Goal: Task Accomplishment & Management: Use online tool/utility

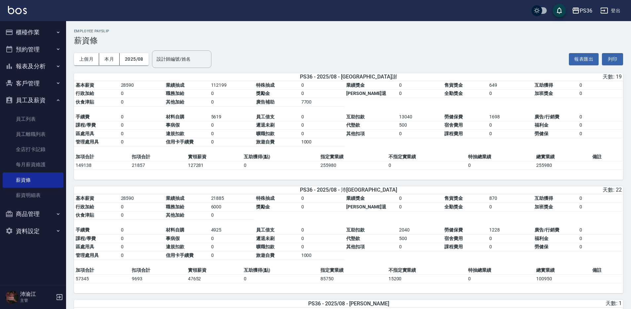
scroll to position [825, 0]
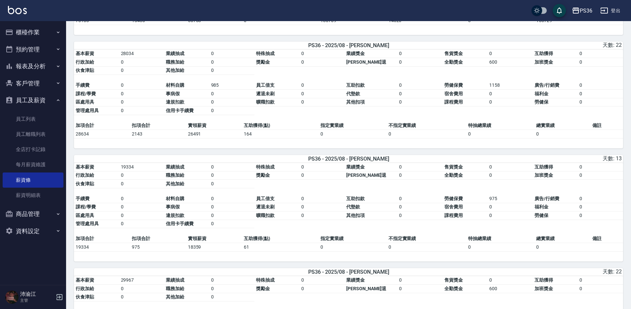
click at [616, 7] on button "登出" at bounding box center [609, 11] width 25 height 12
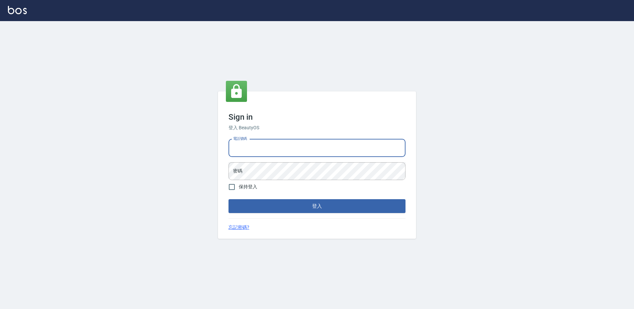
type input "7805667"
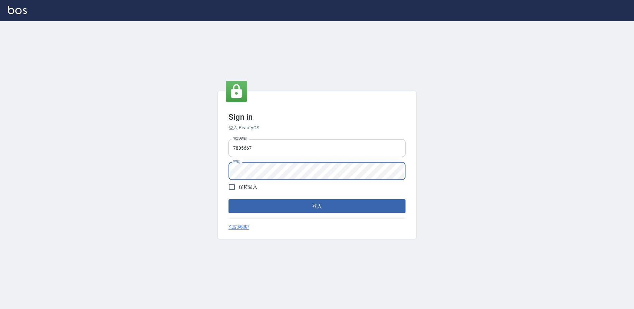
click at [228, 199] on button "登入" at bounding box center [316, 206] width 177 height 14
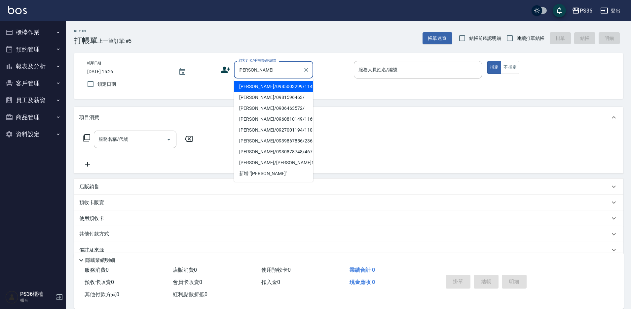
click at [287, 90] on li "[PERSON_NAME]/0985003299/11490" at bounding box center [273, 86] width 79 height 11
type input "[PERSON_NAME]/0985003299/11490"
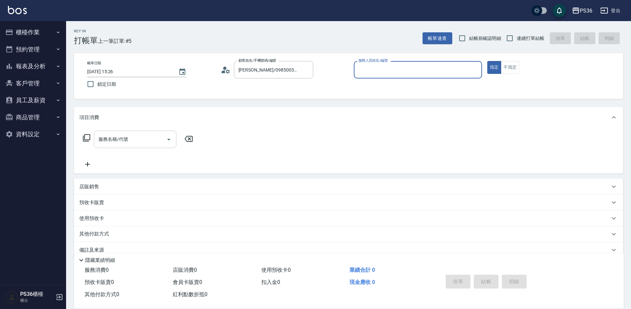
type input "小布-9"
click at [99, 141] on input "服務名稱/代號" at bounding box center [130, 140] width 67 height 12
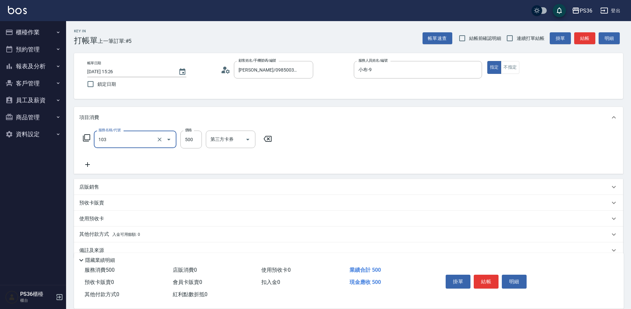
type input "B級洗剪(103)"
click at [491, 280] on button "結帳" at bounding box center [485, 282] width 25 height 14
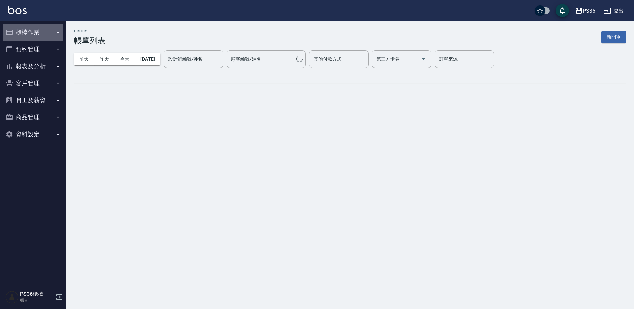
click at [24, 31] on button "櫃檯作業" at bounding box center [33, 32] width 61 height 17
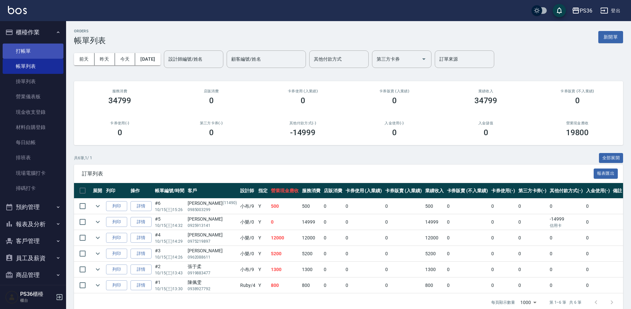
click at [29, 52] on link "打帳單" at bounding box center [33, 51] width 61 height 15
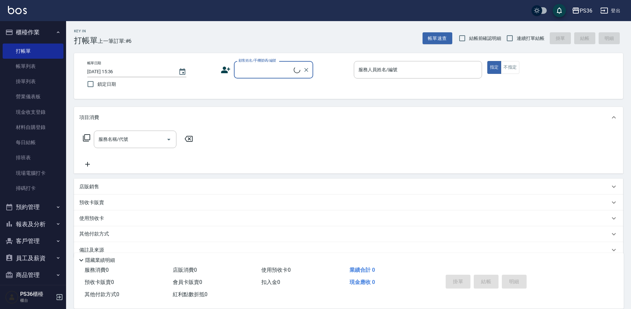
click at [273, 71] on input "顧客姓名/手機號碼/編號" at bounding box center [265, 70] width 57 height 12
click at [248, 85] on li "[PERSON_NAME]/0978256897/824" at bounding box center [273, 86] width 79 height 11
type input "[PERSON_NAME]/0978256897/824"
type input "小布-9"
click at [487, 61] on button "指定" at bounding box center [494, 67] width 14 height 13
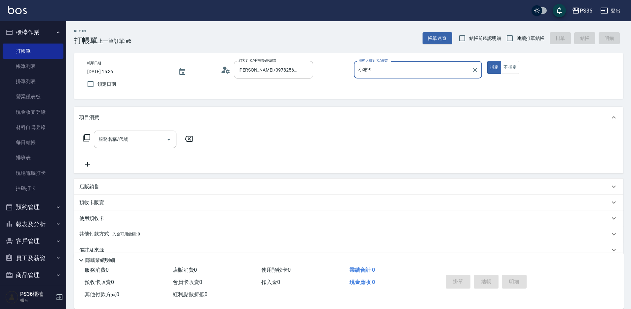
type button "true"
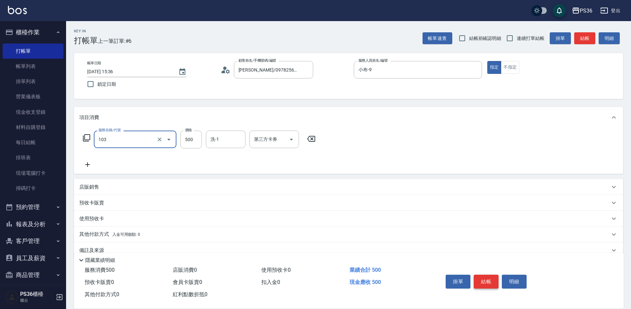
type input "B級洗剪(103)"
click at [481, 278] on button "結帳" at bounding box center [485, 282] width 25 height 14
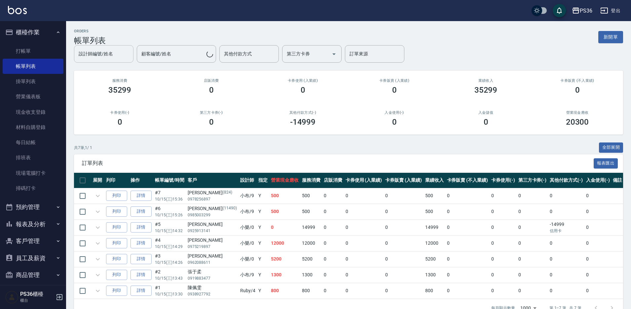
click at [106, 58] on input "設計師編號/姓名" at bounding box center [103, 54] width 53 height 12
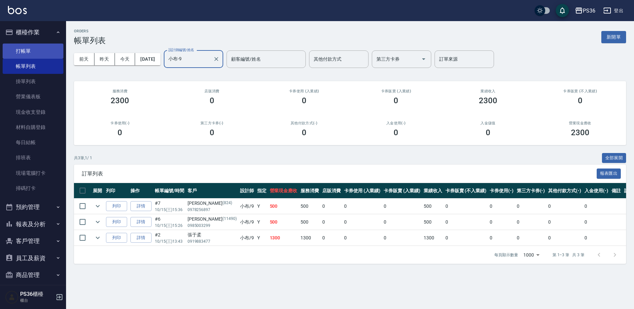
type input "小布-9"
click at [23, 45] on link "打帳單" at bounding box center [33, 51] width 61 height 15
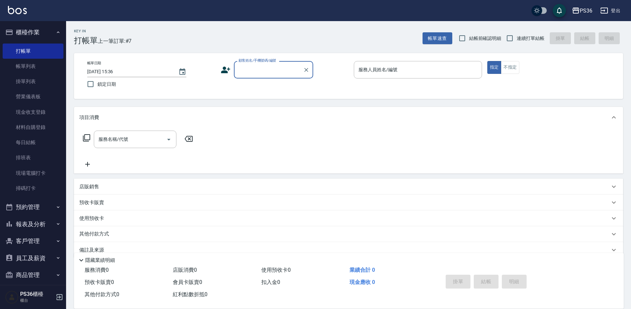
click at [221, 70] on icon at bounding box center [226, 70] width 10 height 10
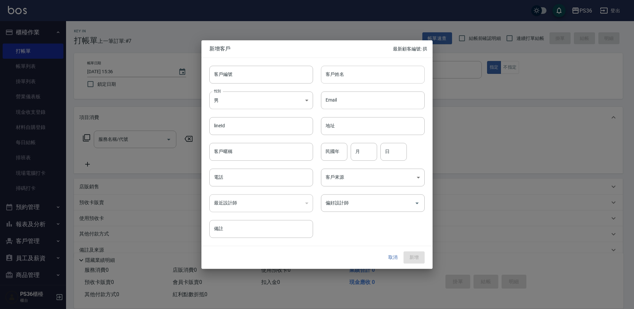
click at [379, 73] on input "客戶姓名" at bounding box center [373, 75] width 104 height 18
type input "[PERSON_NAME]"
click at [278, 177] on input "電話" at bounding box center [261, 178] width 104 height 18
type input "0919189150"
click at [368, 206] on input "偏好設計師" at bounding box center [368, 203] width 88 height 12
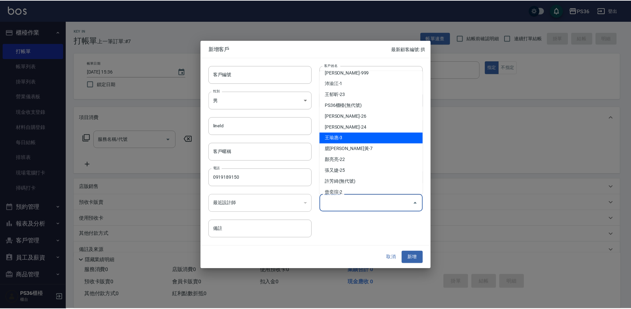
scroll to position [66, 0]
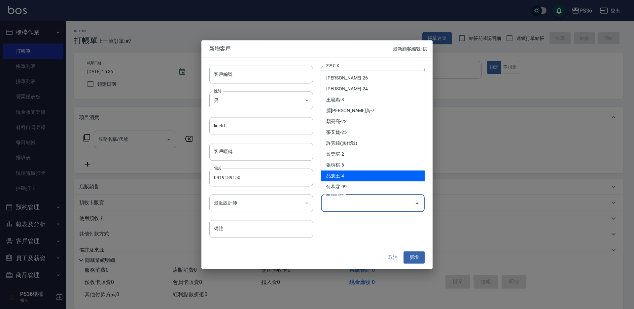
click at [371, 177] on li "品寰王-4" at bounding box center [373, 176] width 104 height 11
type input "品寰王"
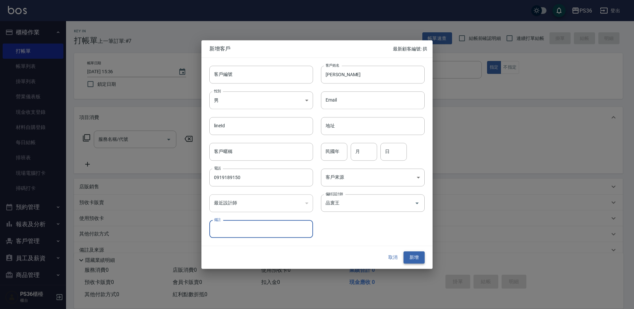
click at [412, 256] on button "新增" at bounding box center [413, 258] width 21 height 12
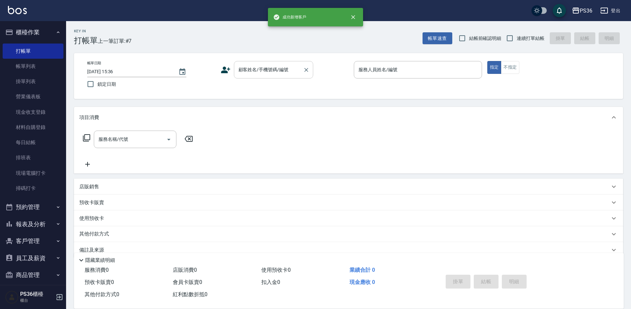
click at [290, 68] on input "顧客姓名/手機號碼/編號" at bounding box center [268, 70] width 63 height 12
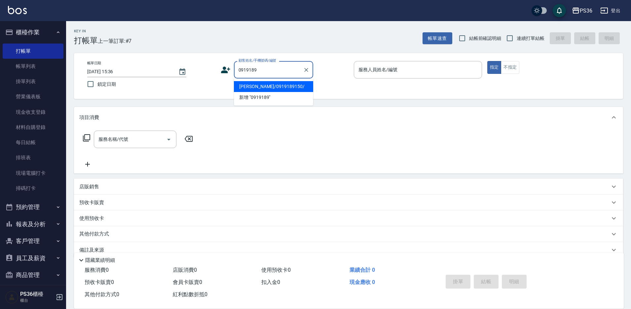
click at [264, 84] on li "[PERSON_NAME]/0919189150/" at bounding box center [273, 86] width 79 height 11
type input "[PERSON_NAME]/0919189150/"
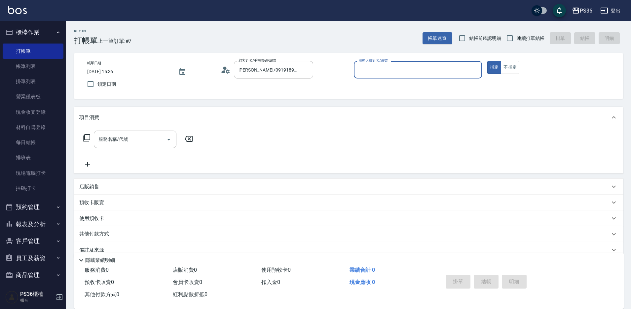
type input "Ruby-4"
click at [138, 138] on input "服務名稱/代號" at bounding box center [130, 140] width 67 height 12
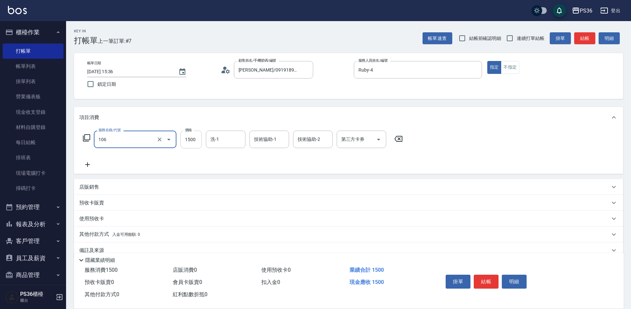
type input "頂級染髮(106)"
click at [188, 146] on input "1500" at bounding box center [190, 140] width 21 height 18
type input "5500"
click at [92, 163] on icon at bounding box center [87, 165] width 17 height 8
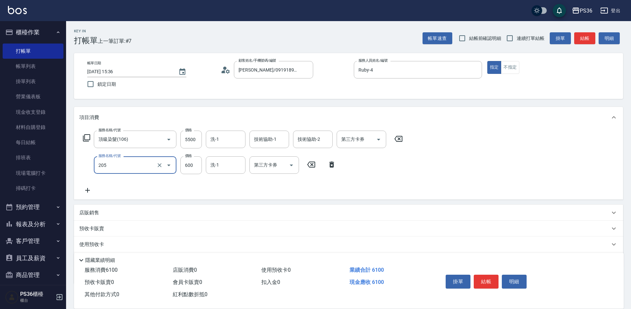
type input "A級洗剪(205)"
click at [93, 210] on p "店販銷售" at bounding box center [89, 213] width 20 height 7
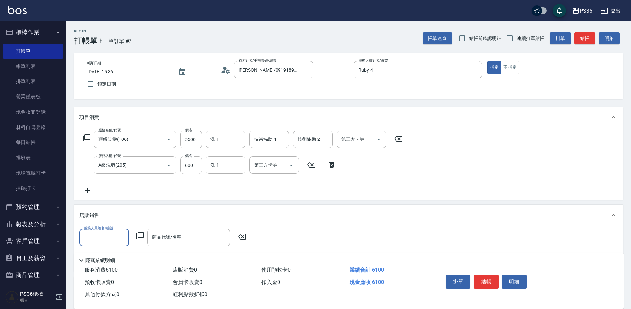
scroll to position [1, 0]
type input "Ruby-4"
click at [206, 232] on input "商品代號/名稱" at bounding box center [188, 238] width 77 height 12
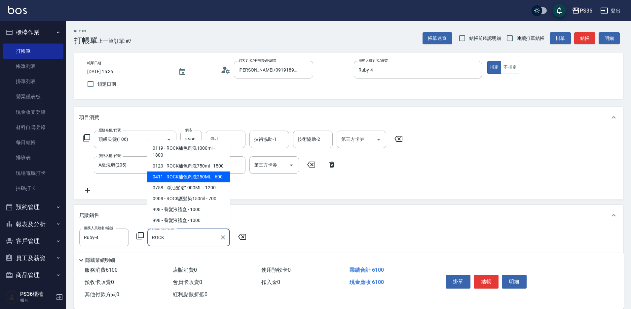
click at [219, 178] on span "0411 - ROCK補色劑洗250ML - 600" at bounding box center [188, 177] width 83 height 11
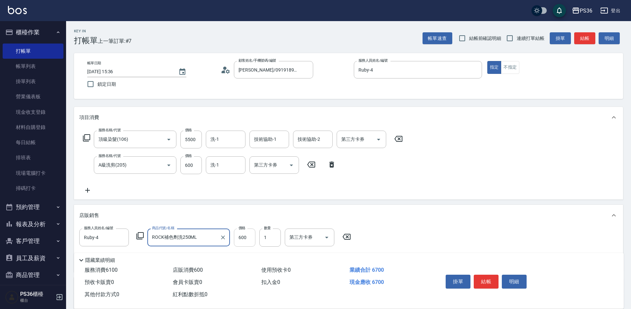
type input "ROCK補色劑洗250ML"
click at [246, 239] on input "600" at bounding box center [244, 238] width 21 height 18
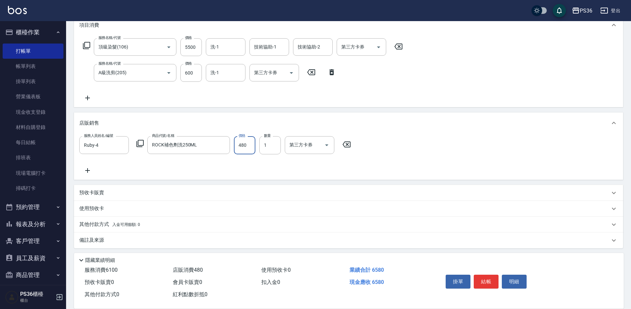
scroll to position [95, 0]
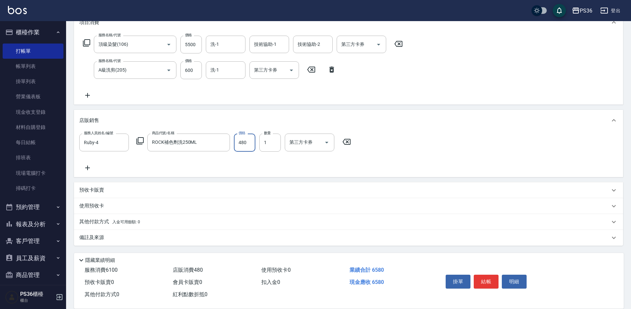
type input "480"
click at [100, 222] on p "其他付款方式 入金可用餘額: 0" at bounding box center [109, 222] width 61 height 7
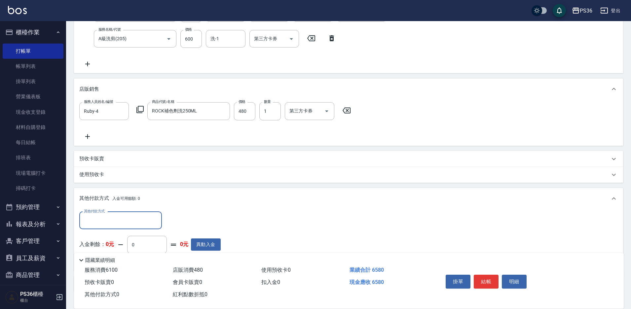
scroll to position [0, 0]
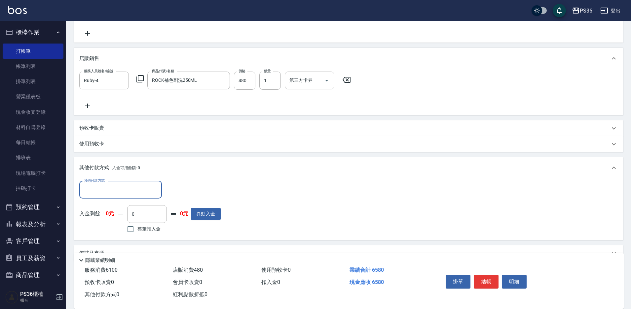
click at [117, 193] on input "其他付款方式" at bounding box center [120, 190] width 77 height 12
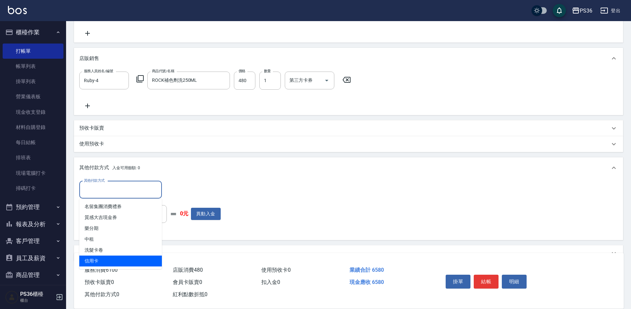
click at [99, 260] on span "信用卡" at bounding box center [120, 261] width 83 height 11
type input "信用卡"
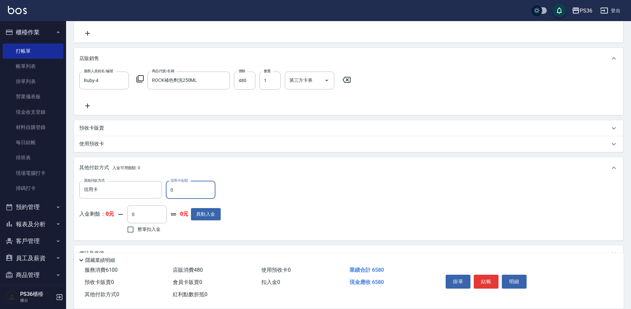
drag, startPoint x: 180, startPoint y: 192, endPoint x: 122, endPoint y: 179, distance: 59.0
click at [127, 180] on div "其他付款方式 信用卡 其他付款方式 信用卡金額 0 信用卡金額 入金剩餘： 0元 0 ​ 整筆扣入金 0元 異動入金" at bounding box center [348, 210] width 549 height 62
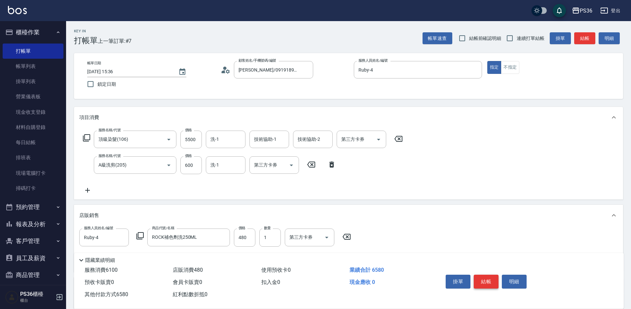
type input "6580"
click at [483, 281] on button "結帳" at bounding box center [485, 282] width 25 height 14
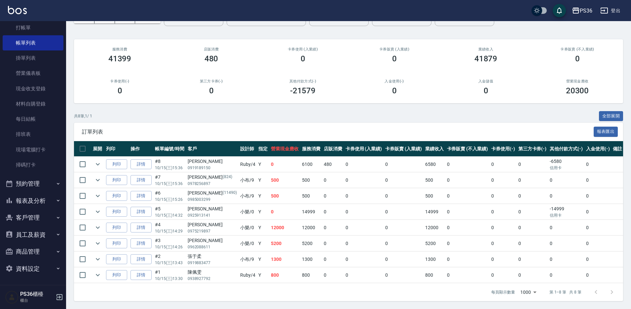
scroll to position [48, 0]
click at [43, 198] on button "報表及分析" at bounding box center [33, 200] width 61 height 17
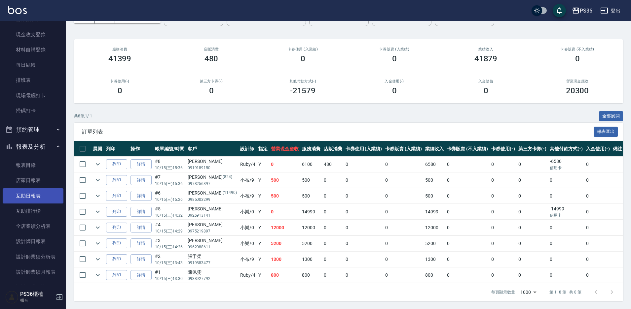
scroll to position [89, 0]
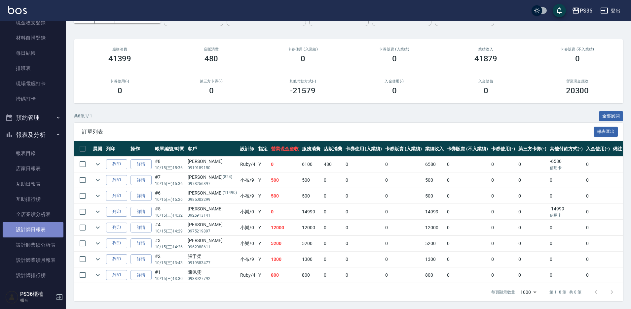
click at [44, 233] on link "設計師日報表" at bounding box center [33, 229] width 61 height 15
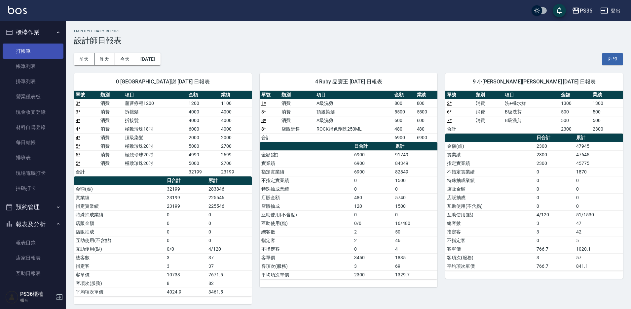
click at [31, 53] on link "打帳單" at bounding box center [33, 51] width 61 height 15
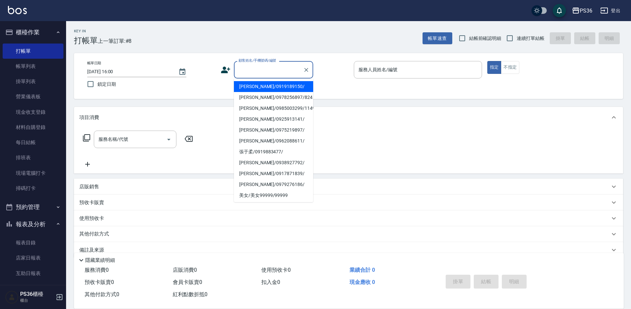
click at [256, 72] on input "顧客姓名/手機號碼/編號" at bounding box center [268, 70] width 63 height 12
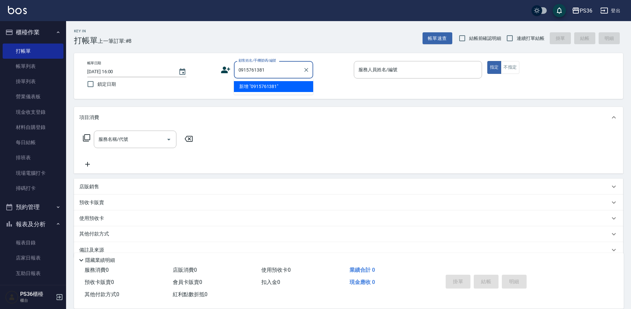
click at [263, 84] on li "新增 "0915761381"" at bounding box center [273, 86] width 79 height 11
type input "0915761381"
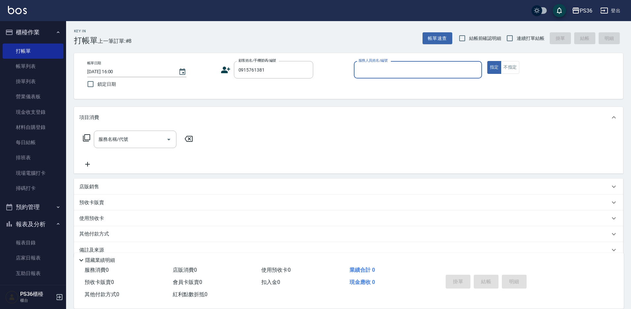
click at [223, 67] on icon at bounding box center [226, 70] width 10 height 10
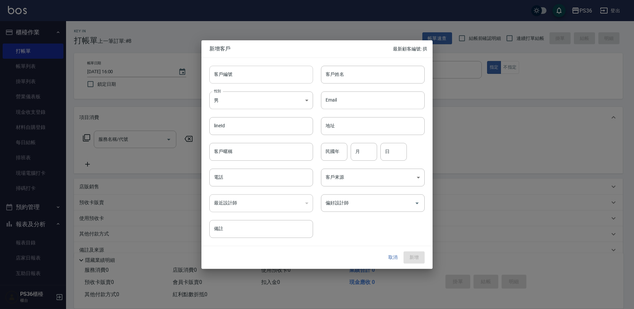
type input "0915761381"
click at [330, 78] on input "客戶姓名" at bounding box center [373, 75] width 104 height 18
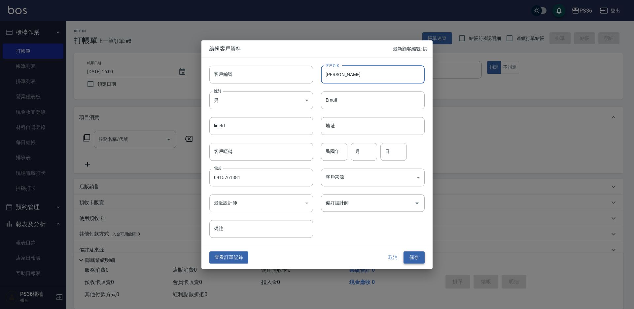
type input "[PERSON_NAME]"
click at [423, 253] on button "儲存" at bounding box center [413, 258] width 21 height 12
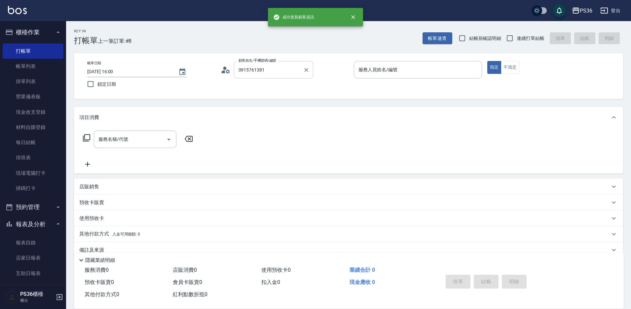
click at [283, 70] on input "0915761381" at bounding box center [268, 70] width 63 height 12
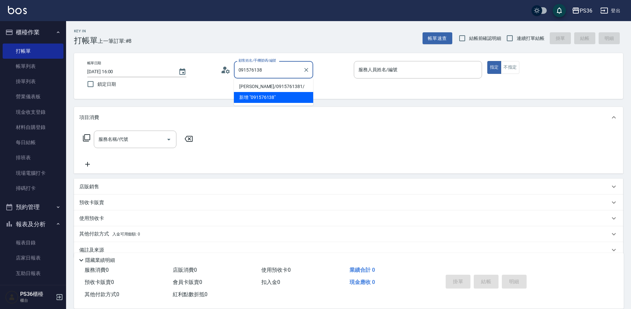
click at [269, 86] on li "[PERSON_NAME]/0915761381/" at bounding box center [273, 86] width 79 height 11
type input "[PERSON_NAME]/0915761381/"
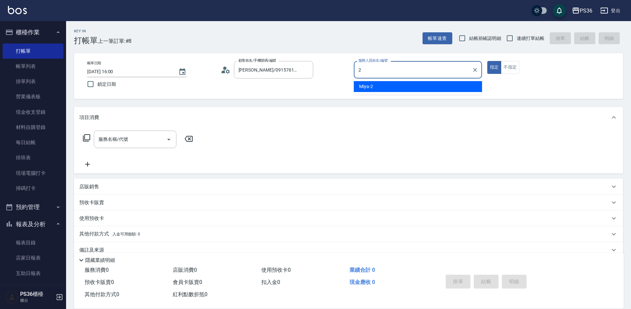
type input "2"
type button "true"
type input "Miya-2"
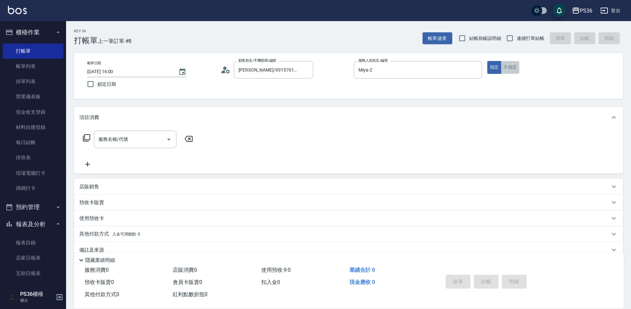
click at [505, 65] on button "不指定" at bounding box center [510, 67] width 18 height 13
click at [154, 138] on input "服務名稱/代號" at bounding box center [130, 140] width 67 height 12
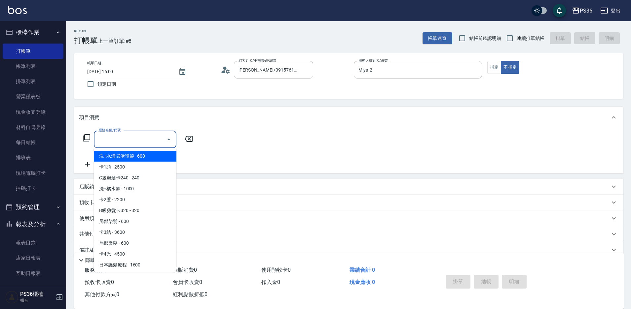
click at [86, 138] on icon at bounding box center [87, 138] width 8 height 8
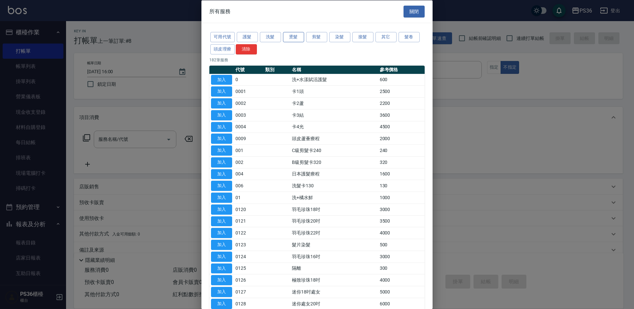
click at [289, 40] on button "燙髮" at bounding box center [293, 37] width 21 height 10
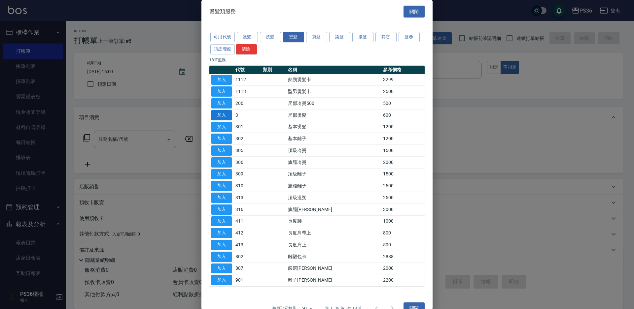
click at [225, 113] on button "加入" at bounding box center [221, 115] width 21 height 10
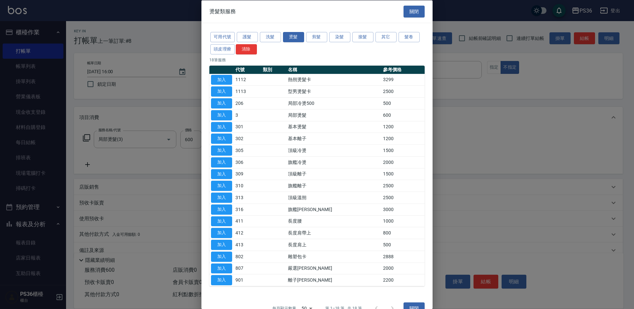
type input "局部燙髮(3)"
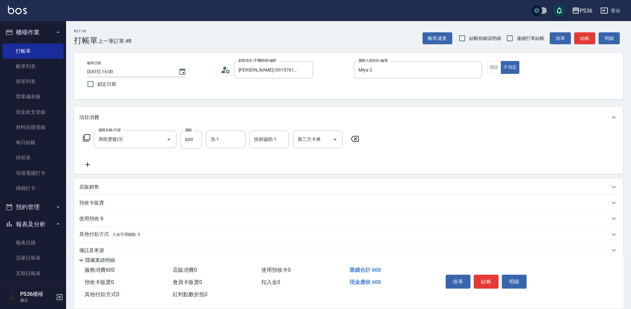
click at [89, 163] on icon at bounding box center [87, 165] width 17 height 8
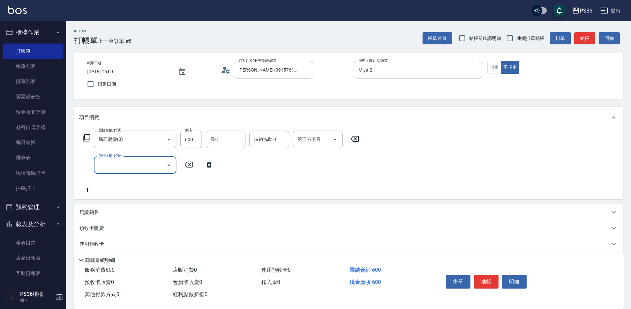
click at [128, 166] on input "服務名稱/代號" at bounding box center [130, 165] width 67 height 12
type input "C級洗剪(201)"
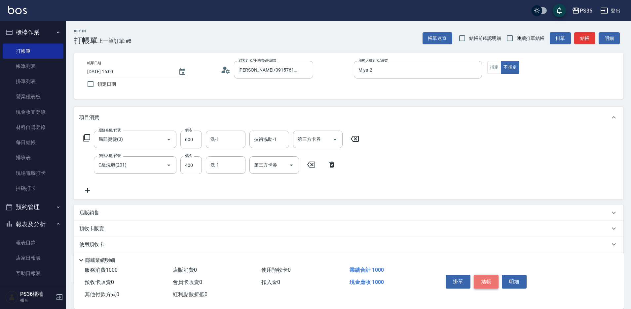
click at [485, 275] on button "結帳" at bounding box center [485, 282] width 25 height 14
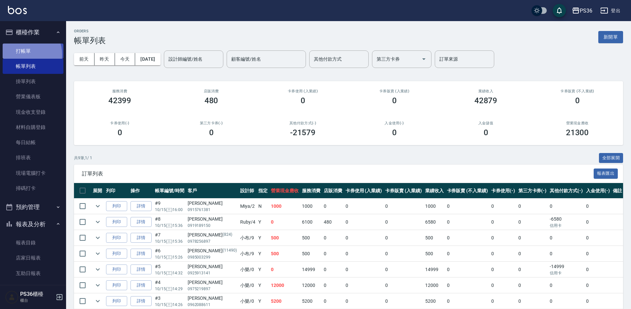
click at [24, 54] on link "打帳單" at bounding box center [33, 51] width 61 height 15
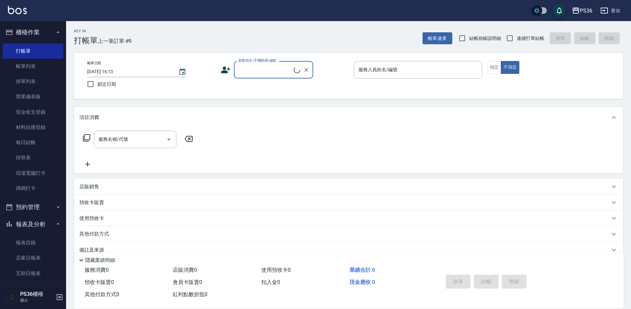
click at [243, 68] on input "顧客姓名/手機號碼/編號" at bounding box center [265, 70] width 57 height 12
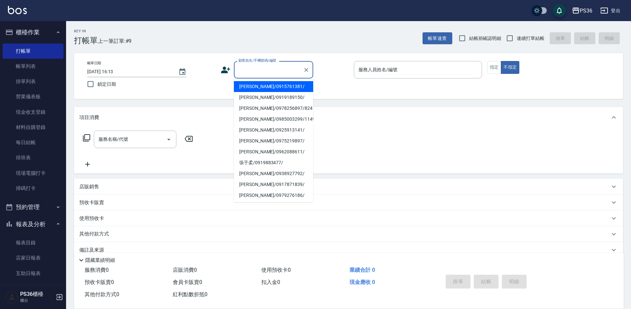
type input "2"
type input "8"
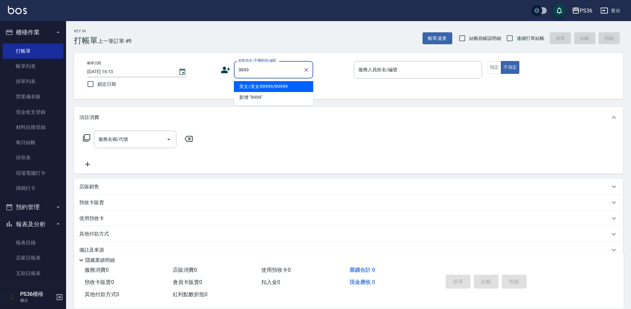
click at [262, 90] on li "美女/美女99999/99999" at bounding box center [273, 86] width 79 height 11
type input "美女/美女99999/99999"
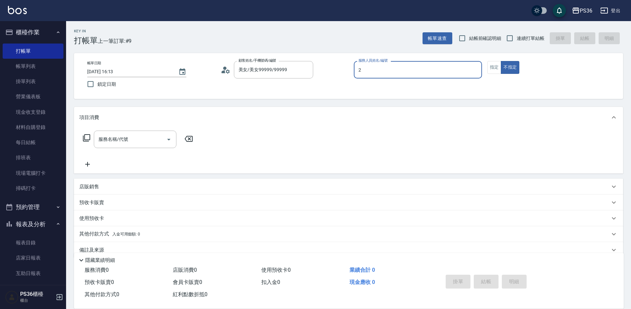
type input "2"
type button "false"
type input "Miya-2"
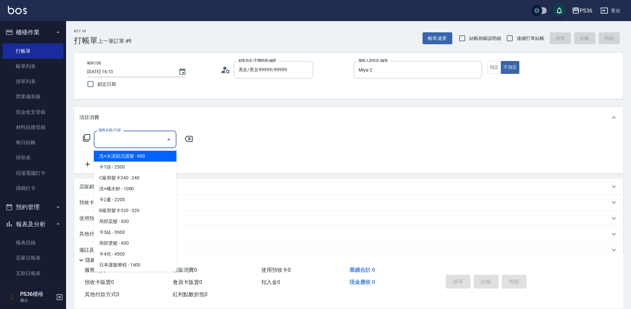
click at [133, 143] on input "服務名稱/代號" at bounding box center [130, 140] width 67 height 12
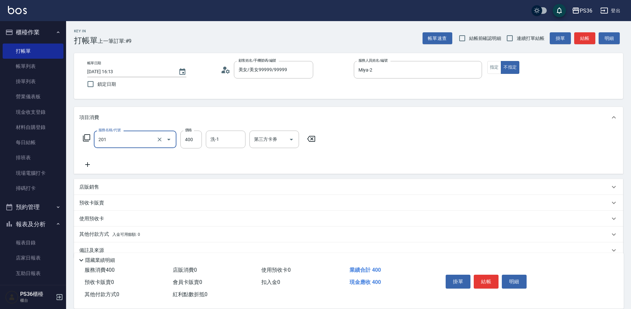
type input "C級洗剪(201)"
click at [486, 277] on button "結帳" at bounding box center [485, 282] width 25 height 14
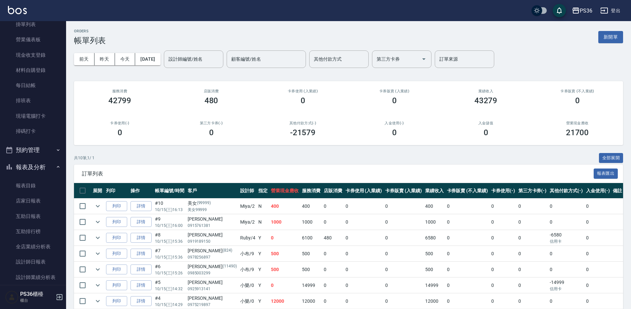
scroll to position [66, 0]
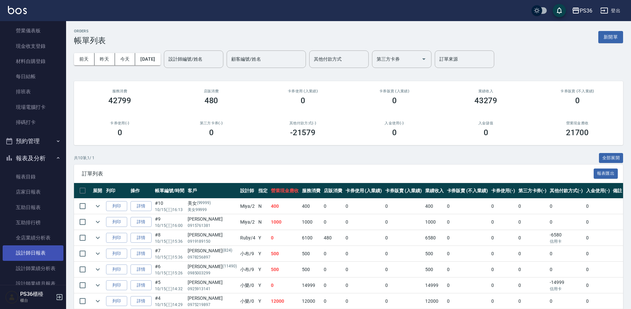
click at [35, 250] on link "設計師日報表" at bounding box center [33, 253] width 61 height 15
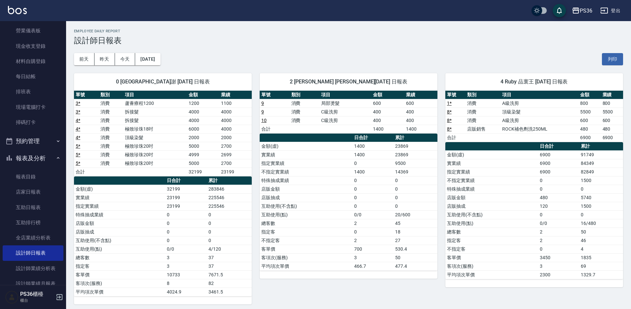
click at [265, 121] on link "10" at bounding box center [263, 120] width 5 height 5
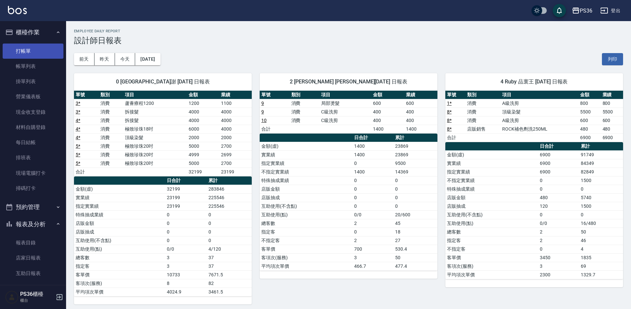
click at [31, 50] on link "打帳單" at bounding box center [33, 51] width 61 height 15
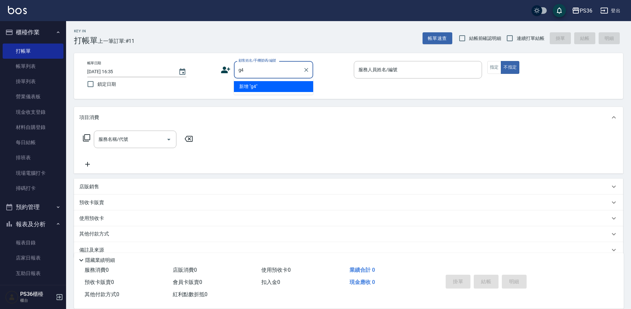
type input "g"
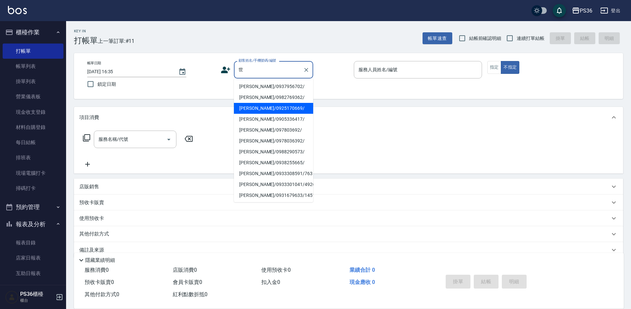
click at [270, 110] on li "林世緯/0925170669/" at bounding box center [273, 108] width 79 height 11
type input "林世緯/0925170669/"
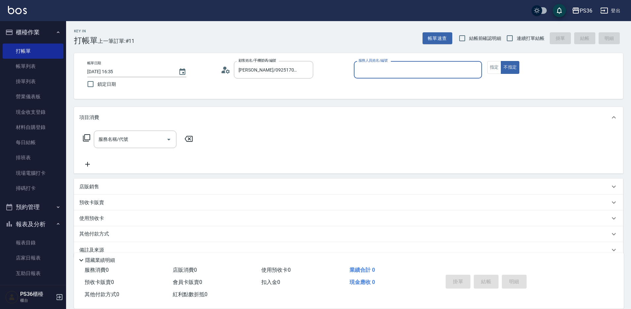
type input "EJ-7"
click at [497, 68] on button "指定" at bounding box center [494, 67] width 14 height 13
click at [124, 145] on input "服務名稱/代號" at bounding box center [130, 140] width 67 height 12
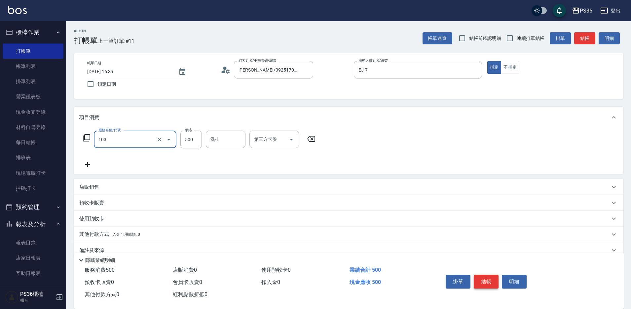
type input "B級洗剪(103)"
click at [482, 279] on button "結帳" at bounding box center [485, 282] width 25 height 14
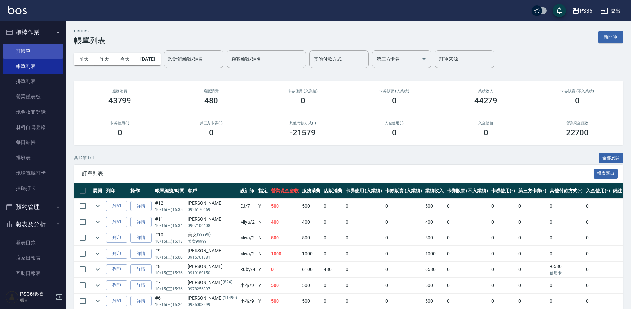
click at [38, 50] on link "打帳單" at bounding box center [33, 51] width 61 height 15
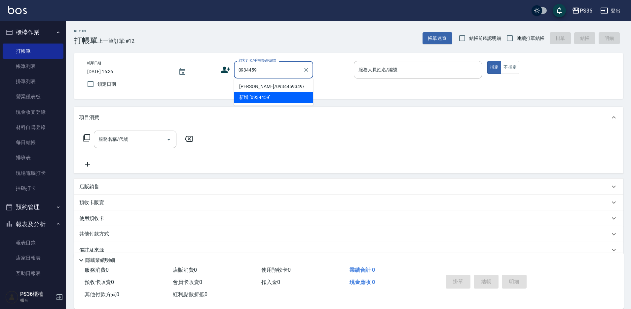
click at [250, 84] on li "邱麗潔/0934459349/" at bounding box center [273, 86] width 79 height 11
type input "邱麗潔/0934459349/"
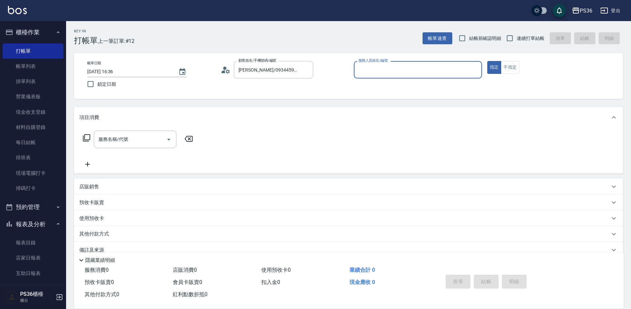
type input "EJ-7"
click at [136, 141] on input "服務名稱/代號" at bounding box center [130, 140] width 67 height 12
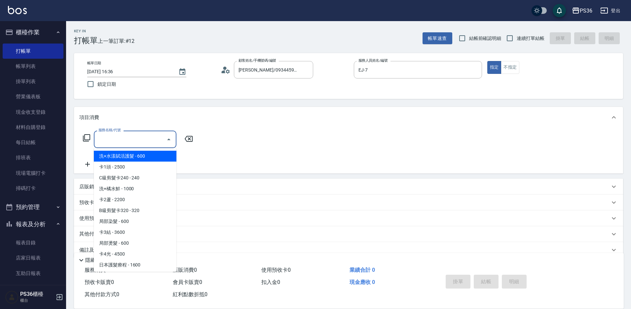
type input "2"
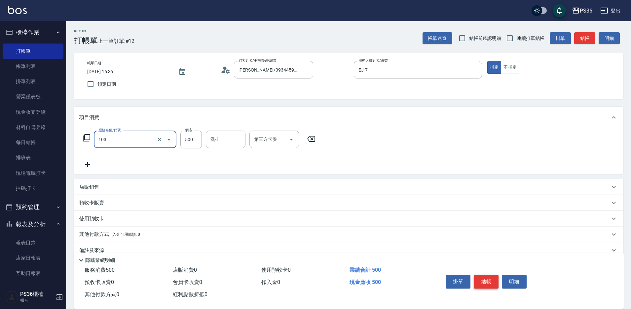
type input "B級洗剪(103)"
click at [485, 281] on button "結帳" at bounding box center [485, 282] width 25 height 14
click at [485, 281] on div "掛單 結帳 明細" at bounding box center [486, 282] width 86 height 21
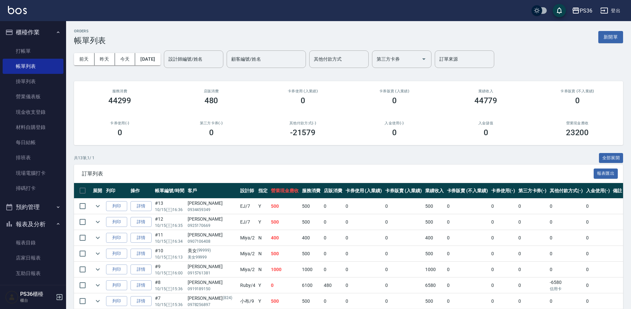
scroll to position [127, 0]
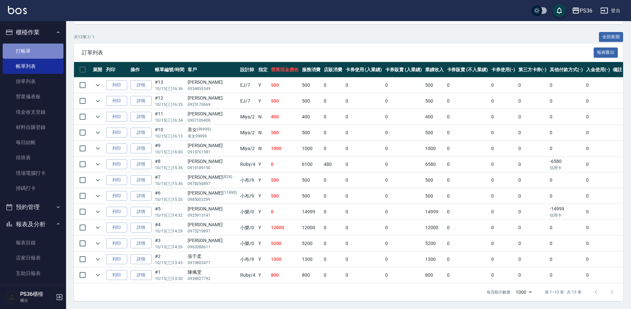
click at [45, 57] on link "打帳單" at bounding box center [33, 51] width 61 height 15
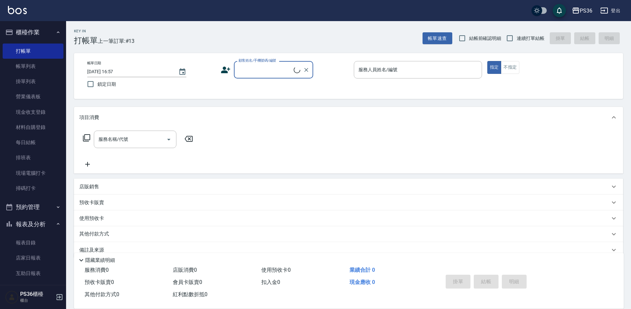
click at [255, 68] on input "顧客姓名/手機號碼/編號" at bounding box center [265, 70] width 57 height 12
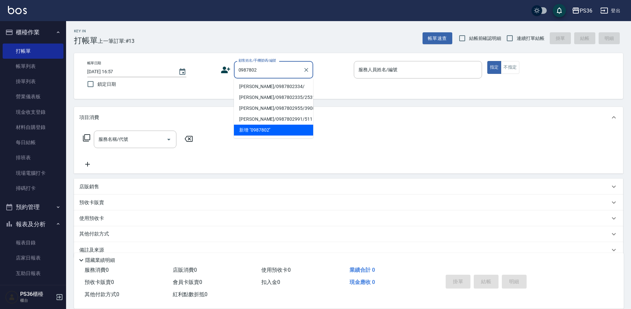
click at [258, 87] on li "李家人/0987802334/" at bounding box center [273, 86] width 79 height 11
type input "李家人/0987802334/"
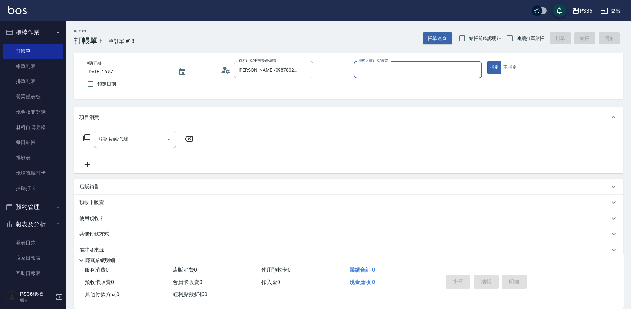
type input "小布-9"
click at [43, 61] on link "帳單列表" at bounding box center [33, 66] width 61 height 15
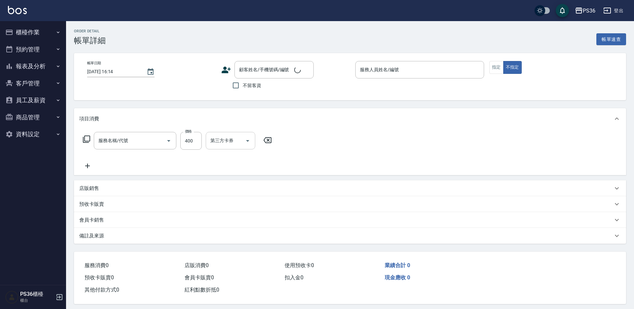
type input "[DATE] 16:13"
type input "Miya-2"
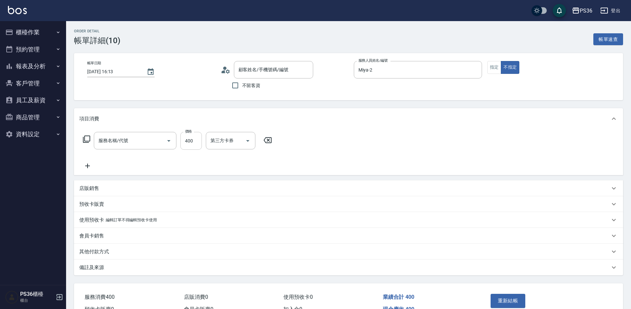
click at [198, 141] on input "400" at bounding box center [190, 141] width 21 height 18
type input "C級洗剪(201)"
type input "美女/美女99999/99999"
type input "500"
click at [508, 297] on button "重新結帳" at bounding box center [507, 301] width 35 height 14
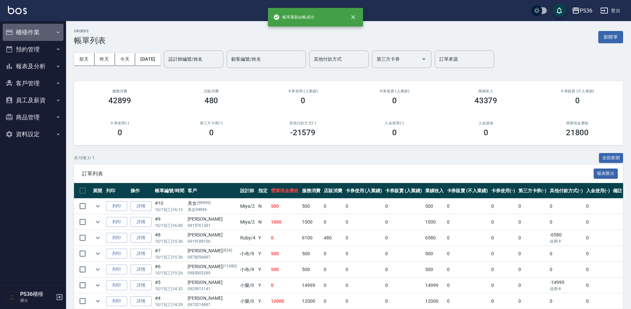
click at [44, 35] on button "櫃檯作業" at bounding box center [33, 32] width 61 height 17
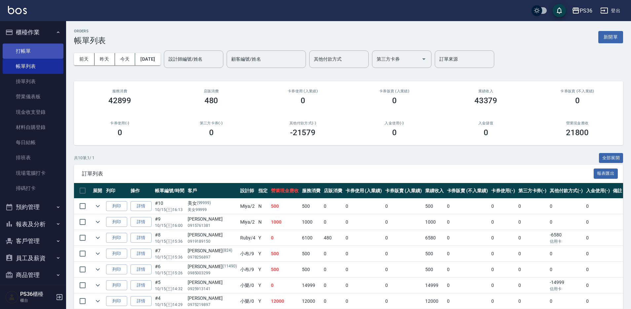
click at [40, 52] on link "打帳單" at bounding box center [33, 51] width 61 height 15
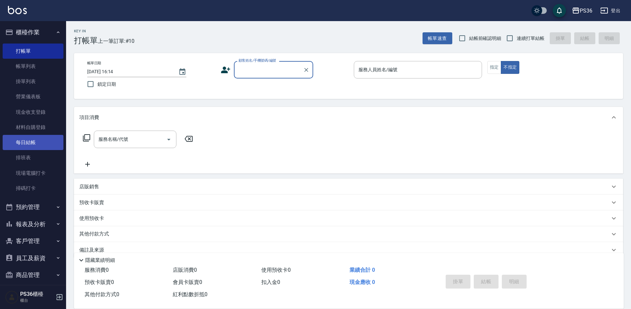
click at [29, 143] on link "每日結帳" at bounding box center [33, 142] width 61 height 15
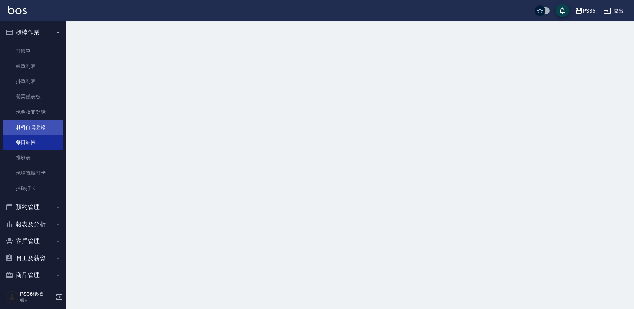
click at [34, 128] on link "材料自購登錄" at bounding box center [33, 127] width 61 height 15
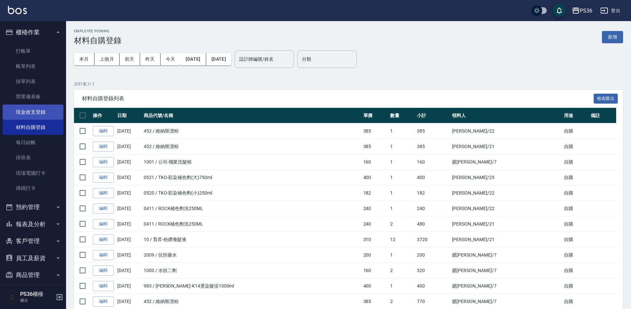
click at [21, 107] on link "現金收支登錄" at bounding box center [33, 112] width 61 height 15
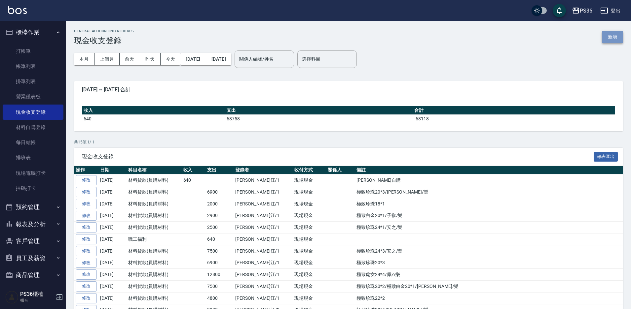
click at [616, 39] on button "新增" at bounding box center [612, 37] width 21 height 12
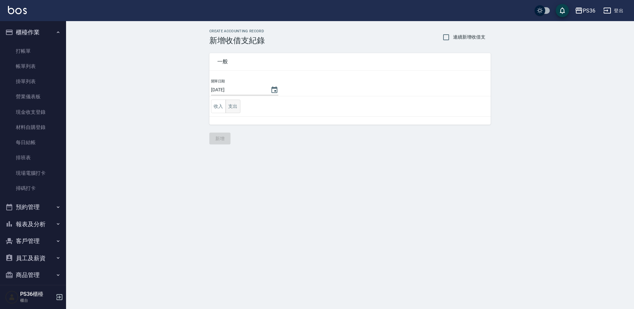
click at [228, 103] on button "支出" at bounding box center [233, 107] width 15 height 14
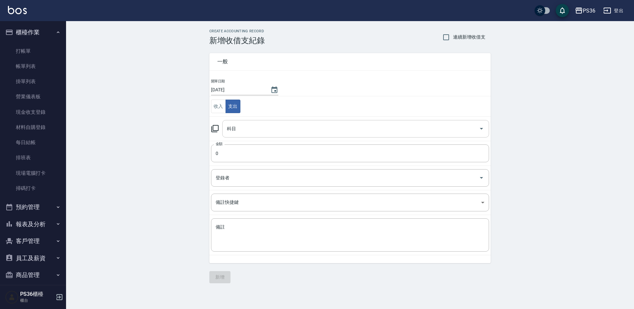
click at [235, 126] on input "科目" at bounding box center [350, 129] width 251 height 12
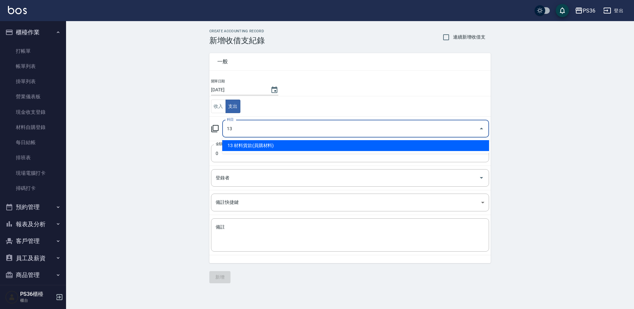
click at [255, 143] on li "13 材料貨款(員購材料)" at bounding box center [355, 145] width 267 height 11
type input "13 材料貨款(員購材料)"
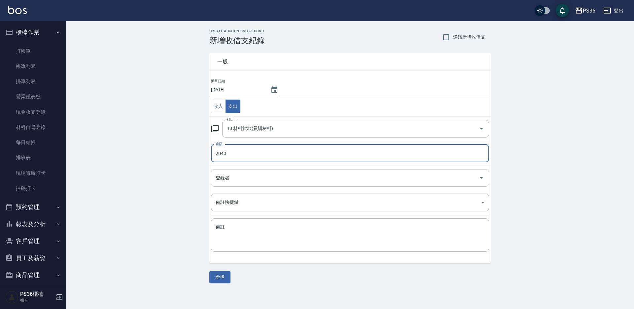
type input "2040"
click at [252, 177] on input "登錄者" at bounding box center [345, 178] width 262 height 12
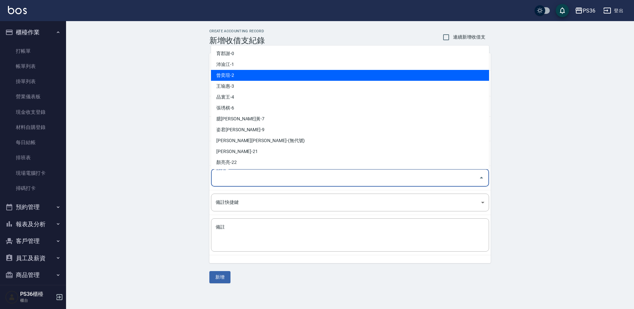
click at [236, 68] on li "沛渝江-1" at bounding box center [350, 64] width 278 height 11
type input "沛渝江-1"
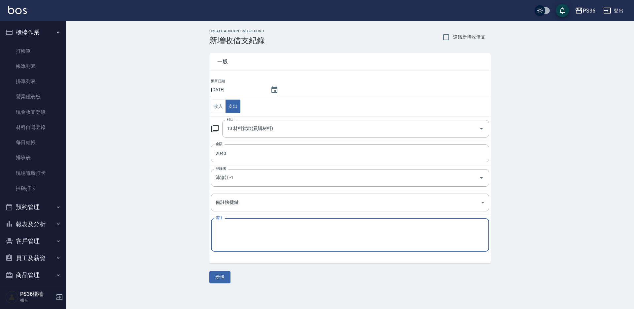
click at [301, 229] on textarea "備註" at bounding box center [350, 235] width 269 height 22
type textarea "男神頭皮水/6組調貨"
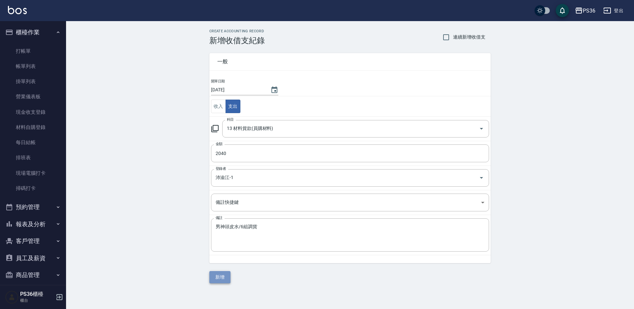
click at [229, 274] on button "新增" at bounding box center [219, 277] width 21 height 12
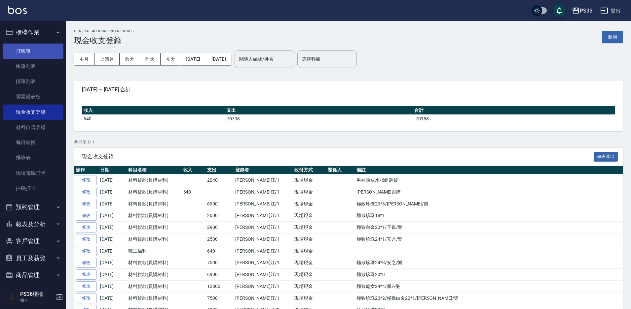
click at [29, 56] on link "打帳單" at bounding box center [33, 51] width 61 height 15
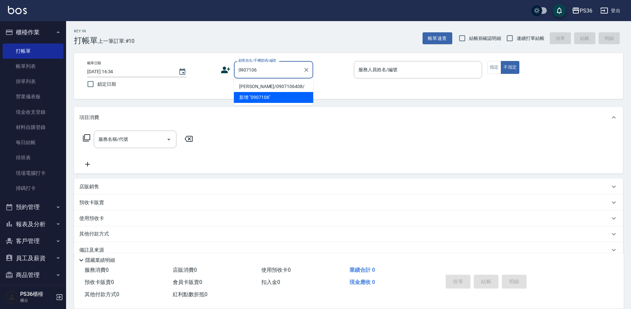
click at [284, 86] on li "[PERSON_NAME]/0907106408/" at bounding box center [273, 86] width 79 height 11
type input "[PERSON_NAME]/0907106408/"
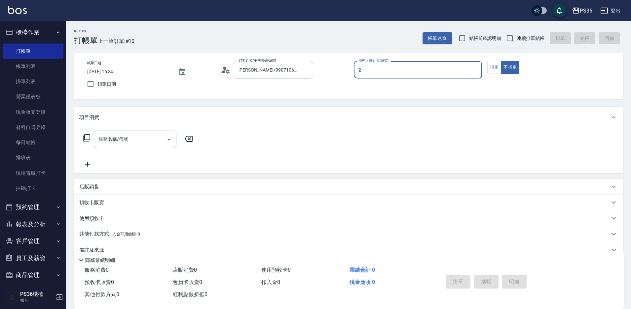
type input "2"
type button "false"
type input "Miya-2"
click at [124, 136] on div "服務名稱/代號 服務名稱/代號" at bounding box center [135, 139] width 83 height 17
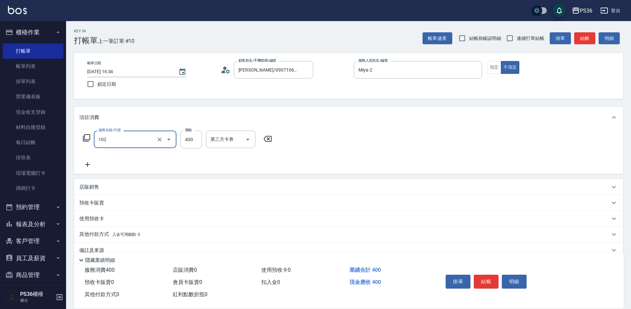
type input "精油洗髮(102)"
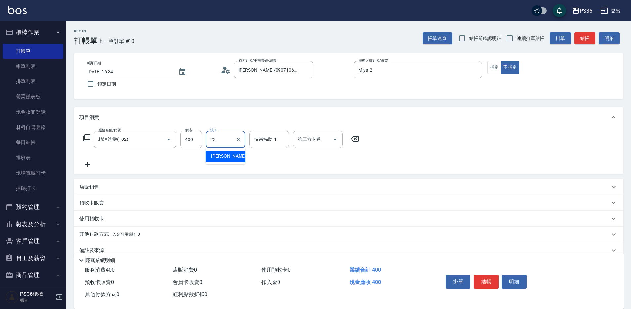
type input "[PERSON_NAME]-23"
click at [259, 139] on input "技術協助-1" at bounding box center [269, 140] width 34 height 12
type input "[PERSON_NAME]-23"
click at [487, 275] on button "結帳" at bounding box center [485, 282] width 25 height 14
